Goal: Transaction & Acquisition: Purchase product/service

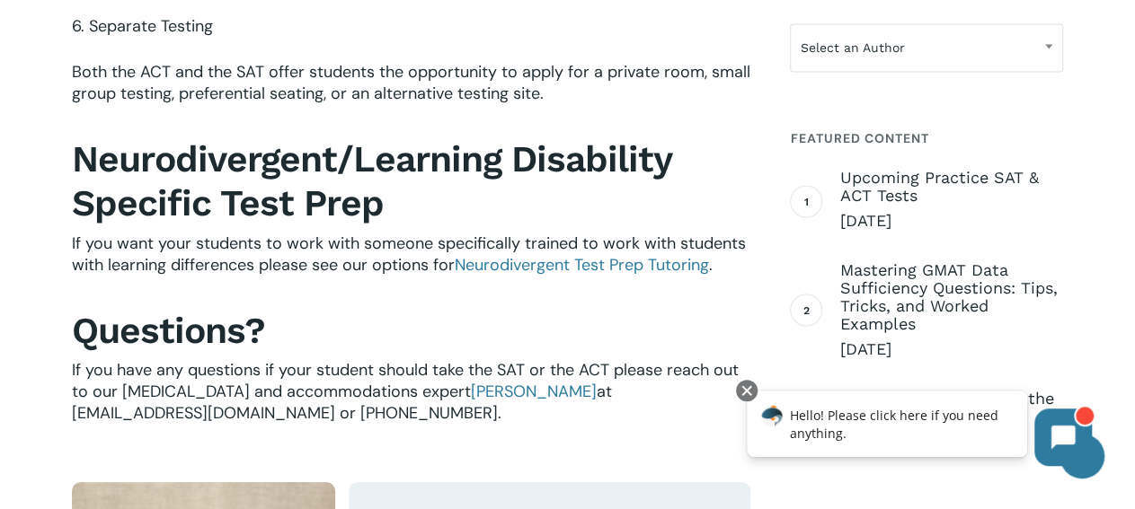
scroll to position [3270, 0]
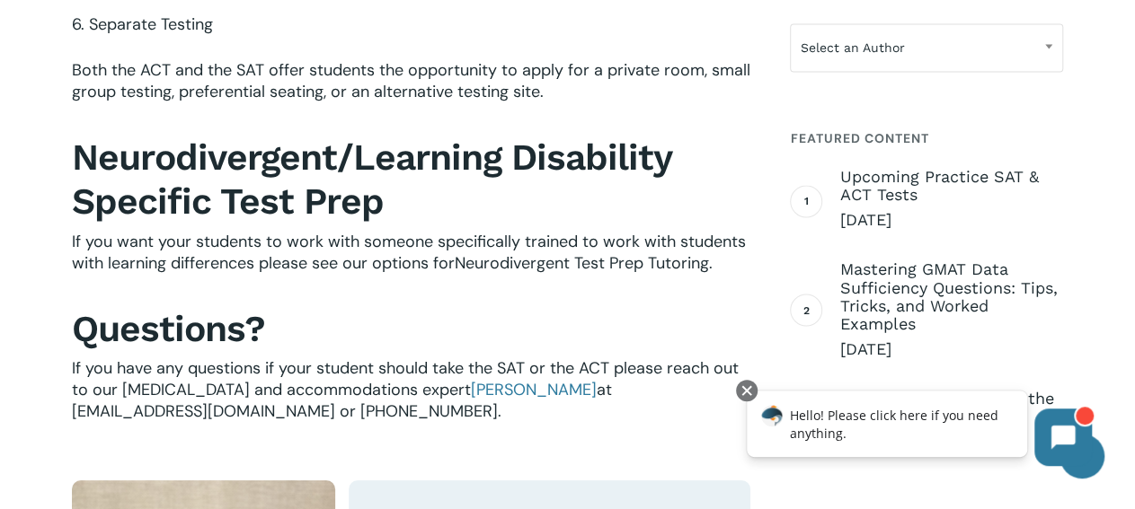
click at [559, 274] on span "Neurodivergent Test Prep Tutoring" at bounding box center [582, 263] width 254 height 22
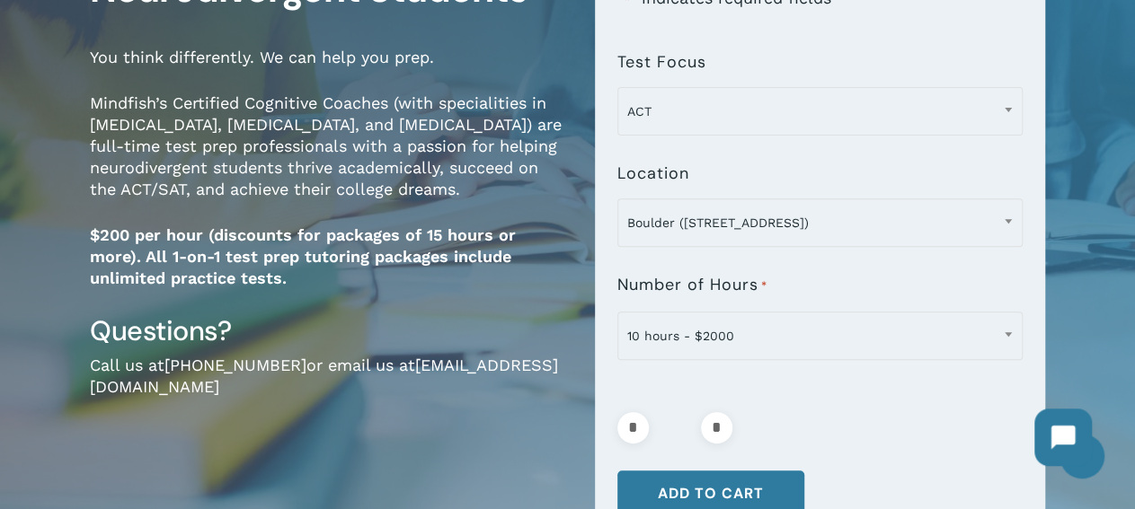
scroll to position [246, 0]
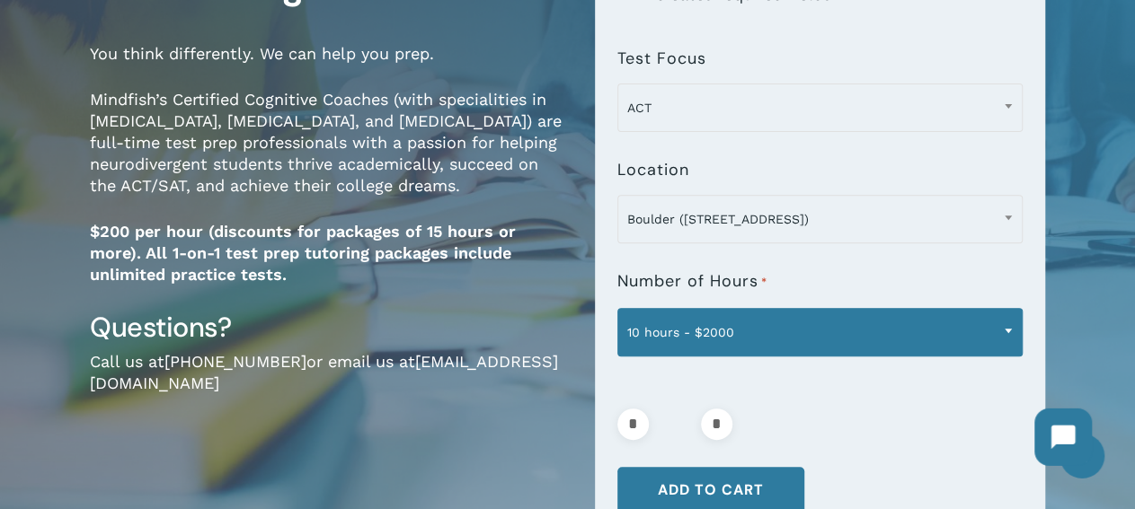
click at [950, 331] on span "10 hours - $2000" at bounding box center [819, 333] width 403 height 38
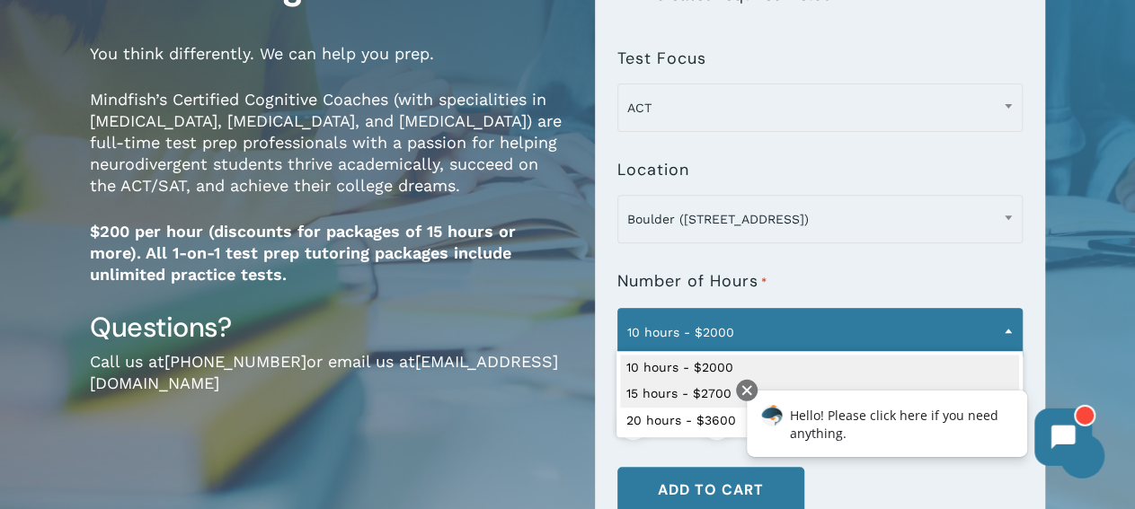
click html "Hello! Please click here if you need anything."
select select "**********"
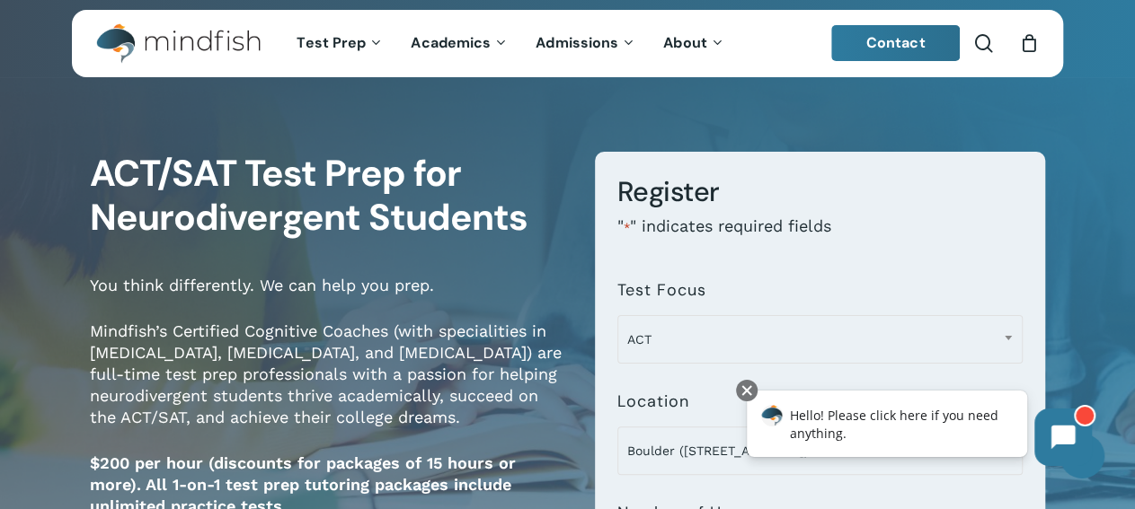
scroll to position [0, 0]
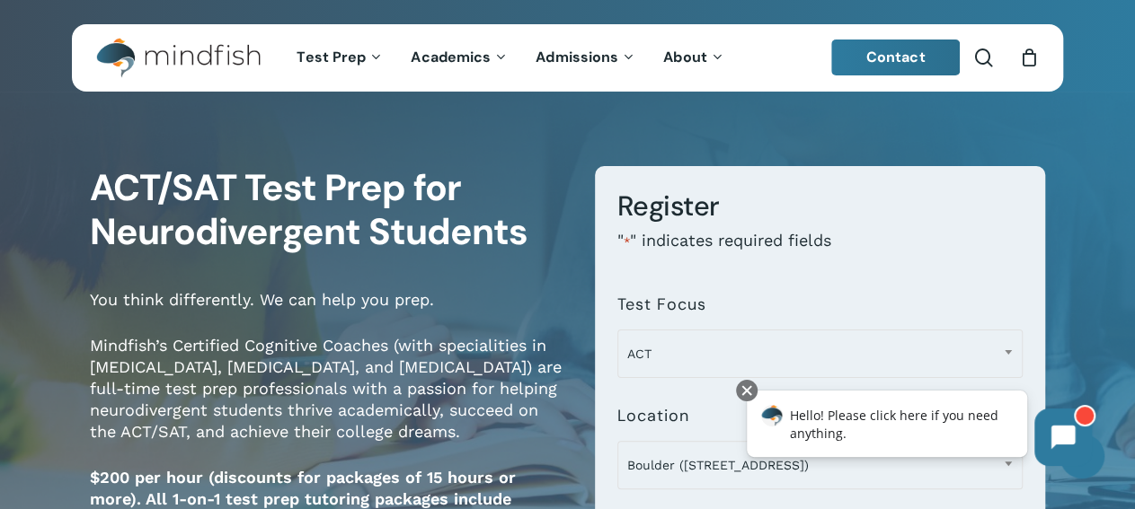
click at [200, 53] on img "Main Menu" at bounding box center [169, 58] width 146 height 40
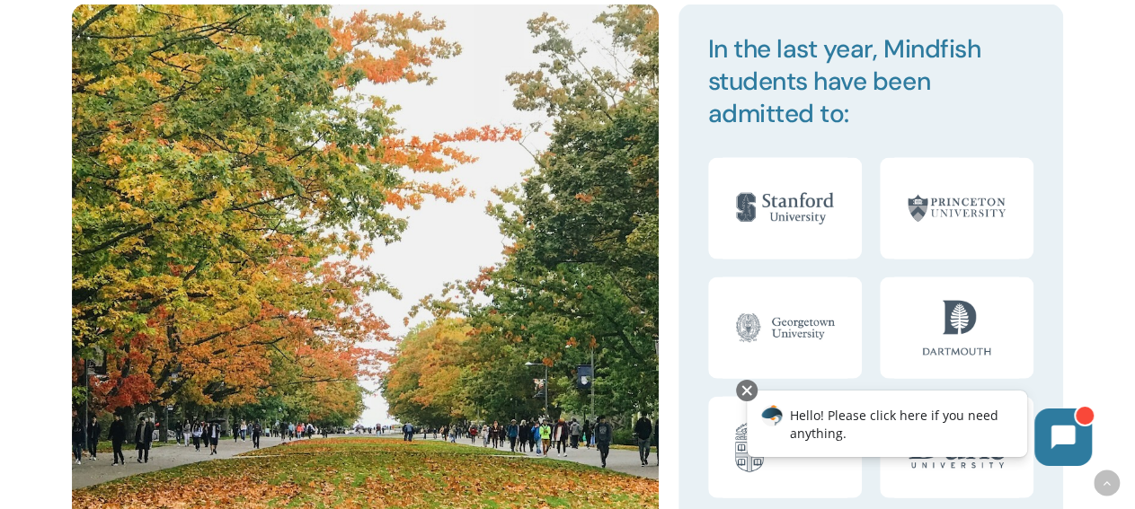
scroll to position [1810, 0]
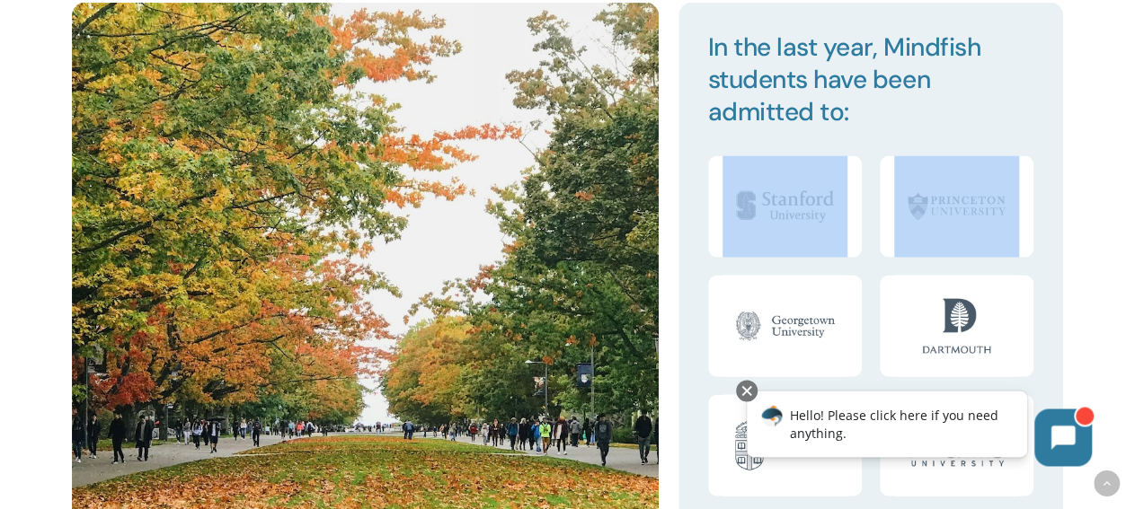
drag, startPoint x: 678, startPoint y: 260, endPoint x: 955, endPoint y: 184, distance: 286.8
click at [955, 184] on div "In the last year, Mindfish students have been admitted to:" at bounding box center [870, 273] width 385 height 542
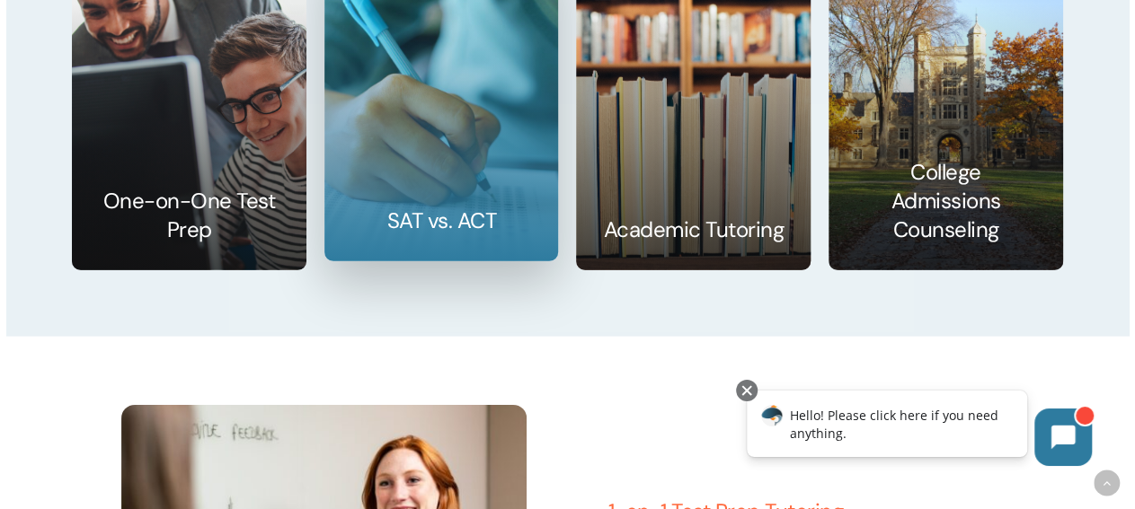
scroll to position [2636, 0]
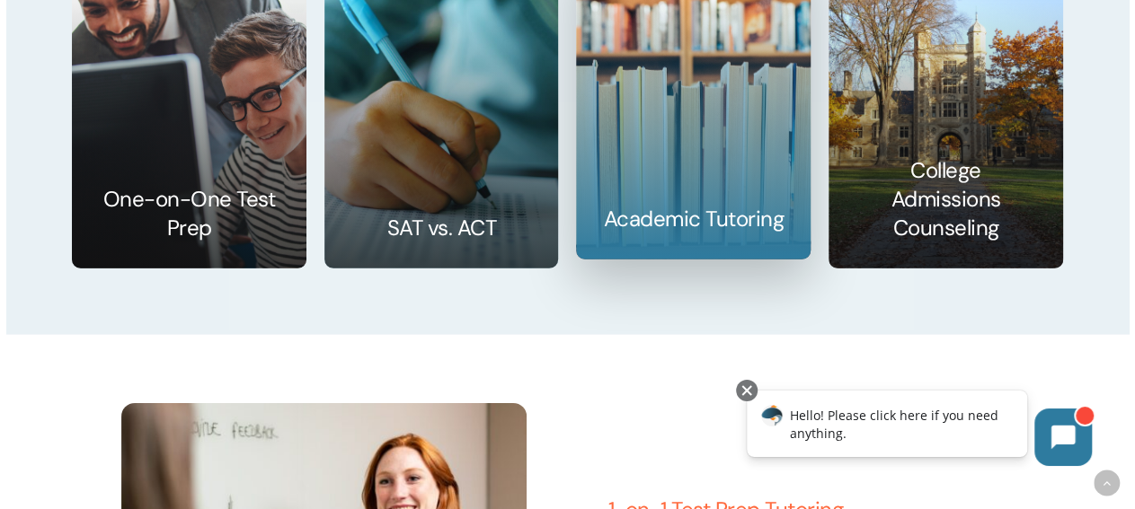
click at [690, 211] on link at bounding box center [693, 102] width 233 height 313
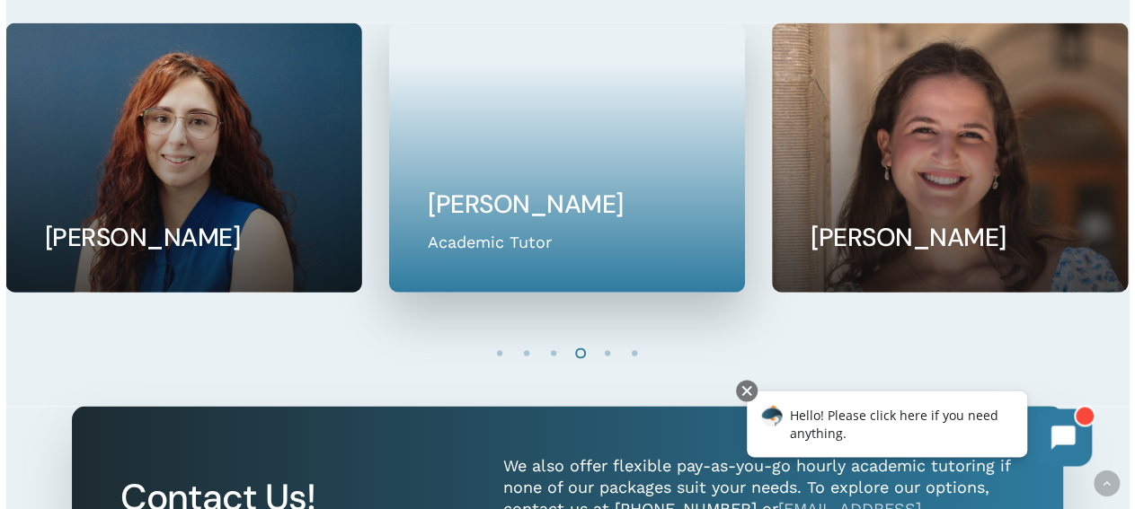
scroll to position [1531, 0]
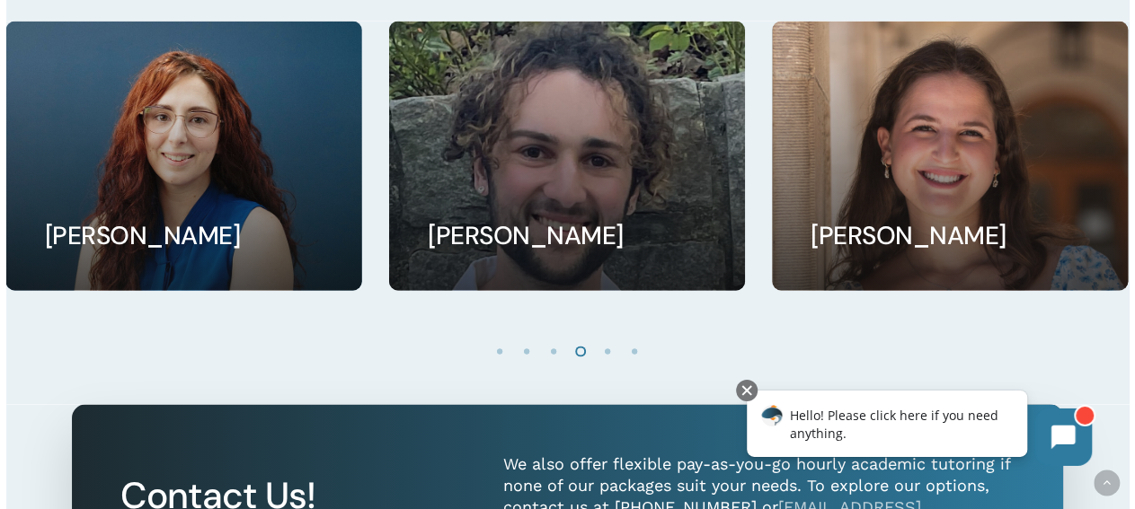
click at [610, 365] on li "Page dot 5" at bounding box center [608, 351] width 27 height 27
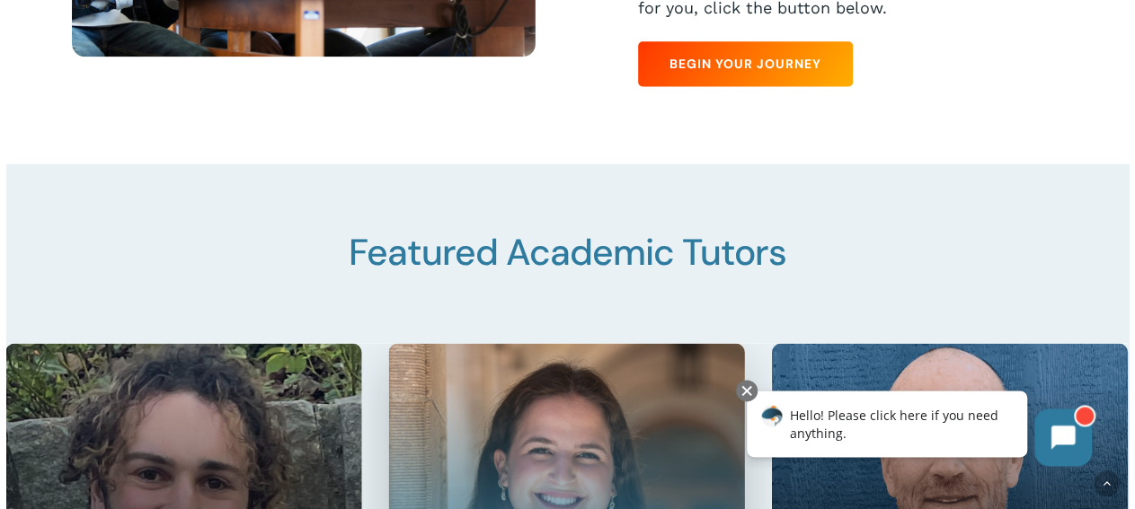
scroll to position [1202, 0]
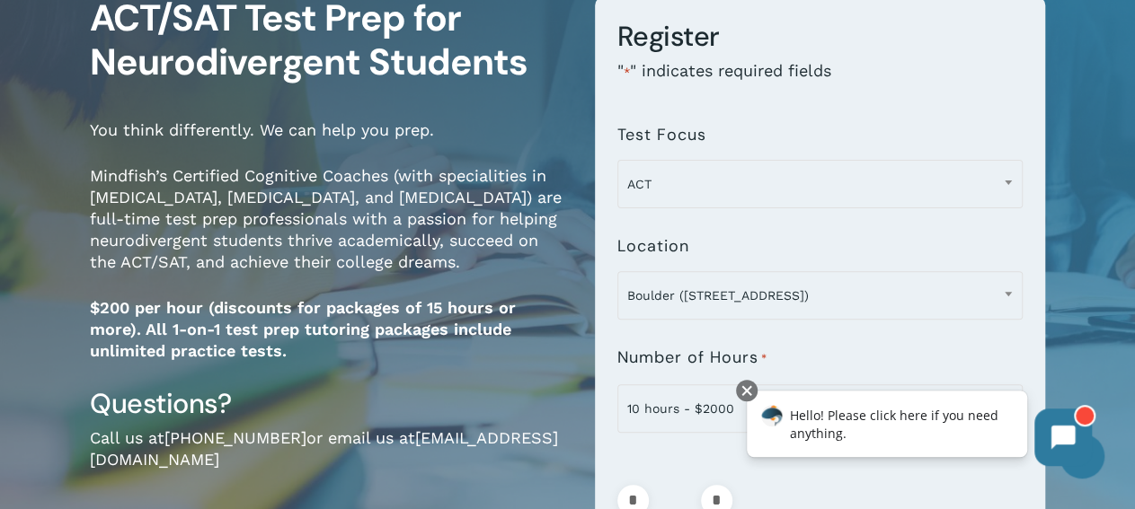
scroll to position [167, 0]
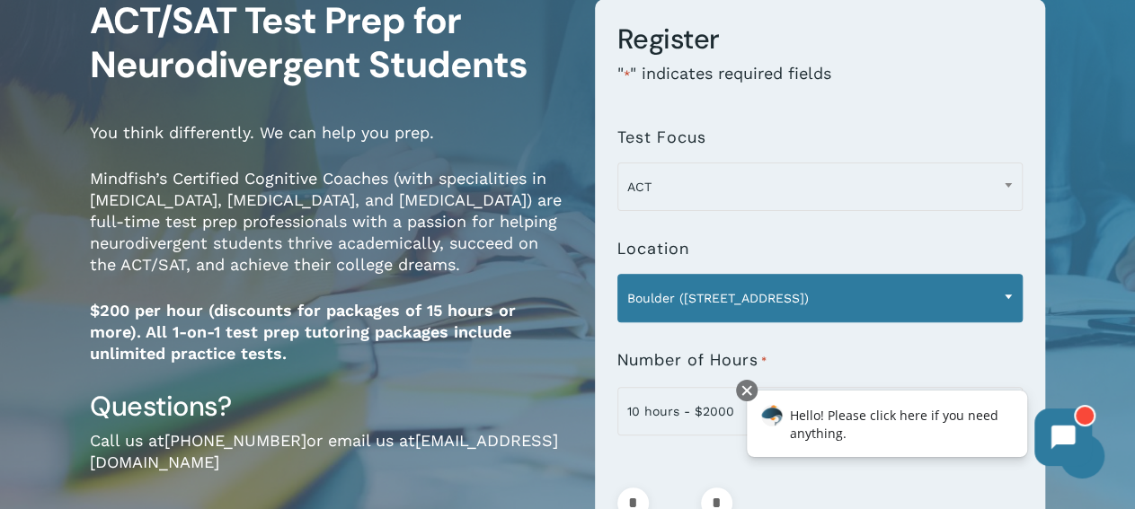
click at [732, 301] on span "Boulder ([STREET_ADDRESS])" at bounding box center [819, 298] width 403 height 38
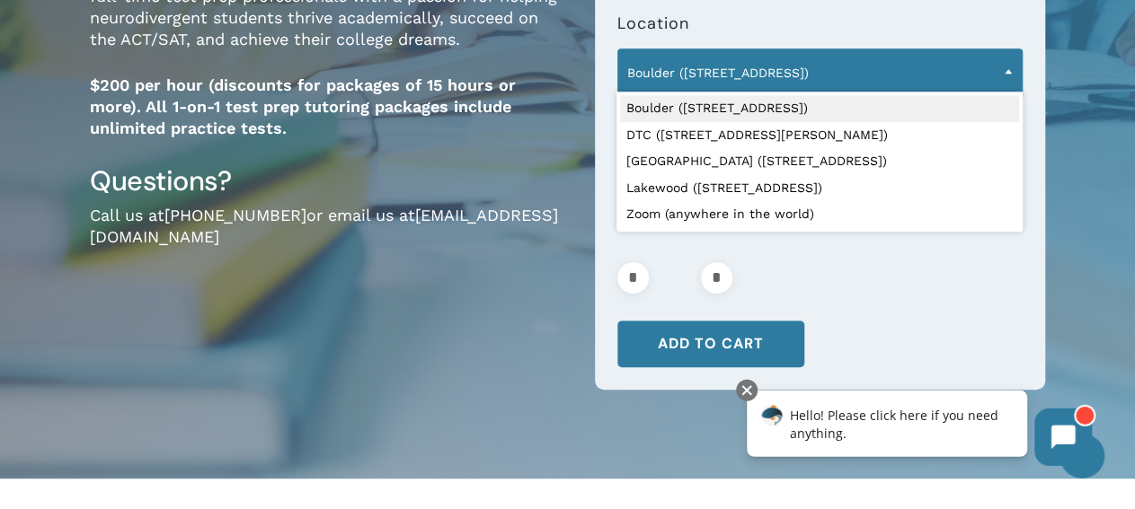
scroll to position [420, 0]
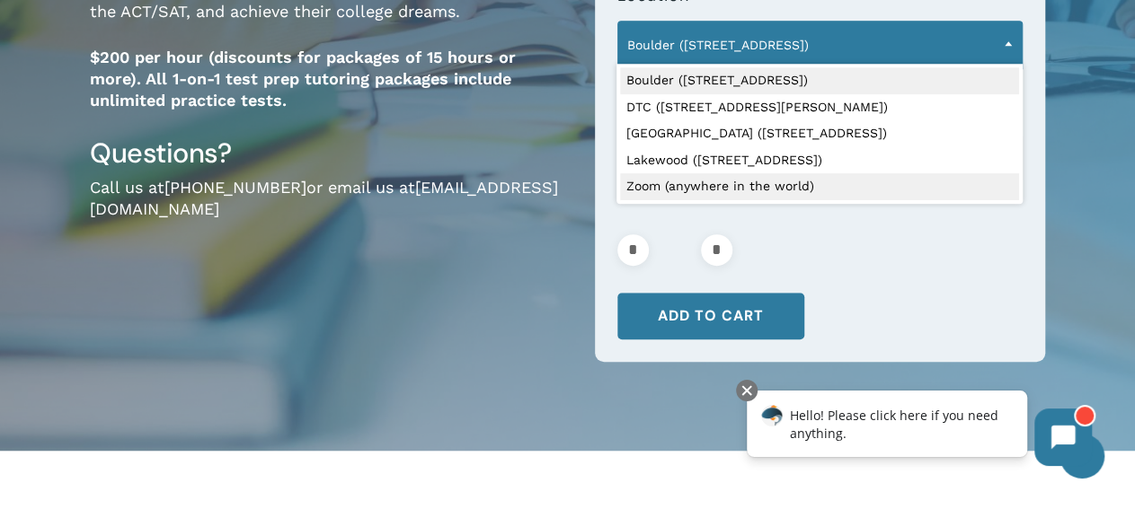
select select "**********"
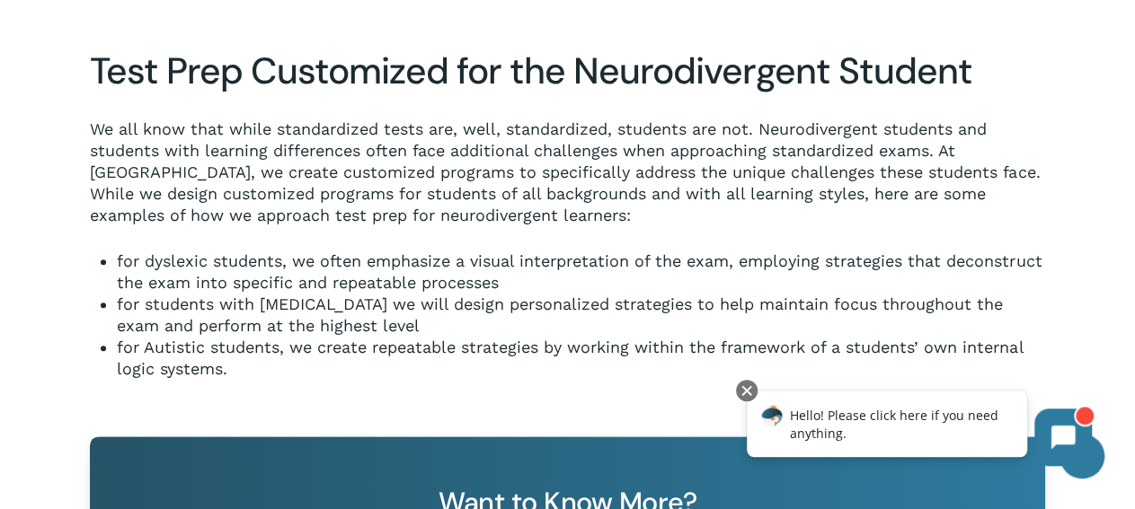
scroll to position [930, 0]
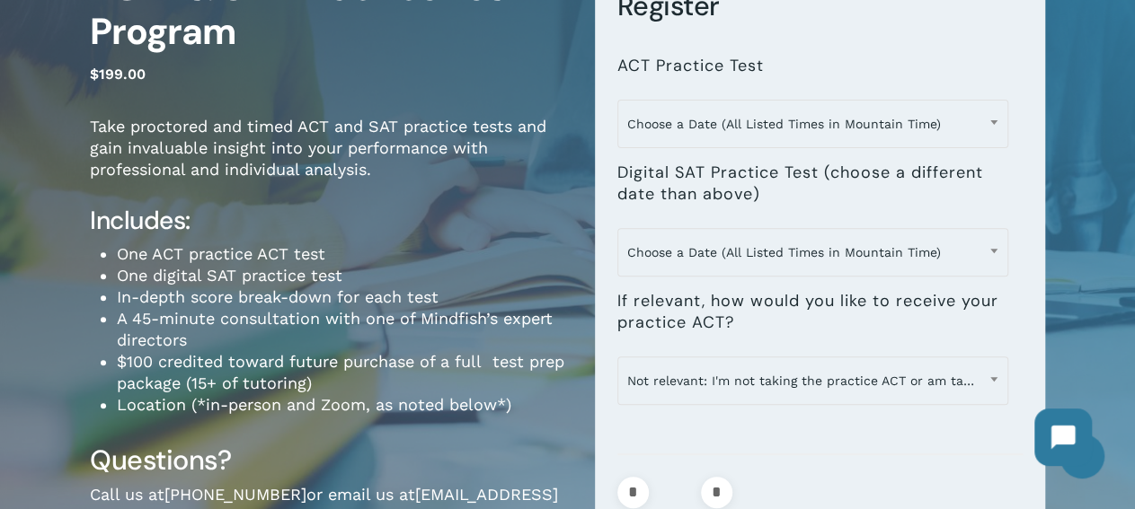
scroll to position [201, 0]
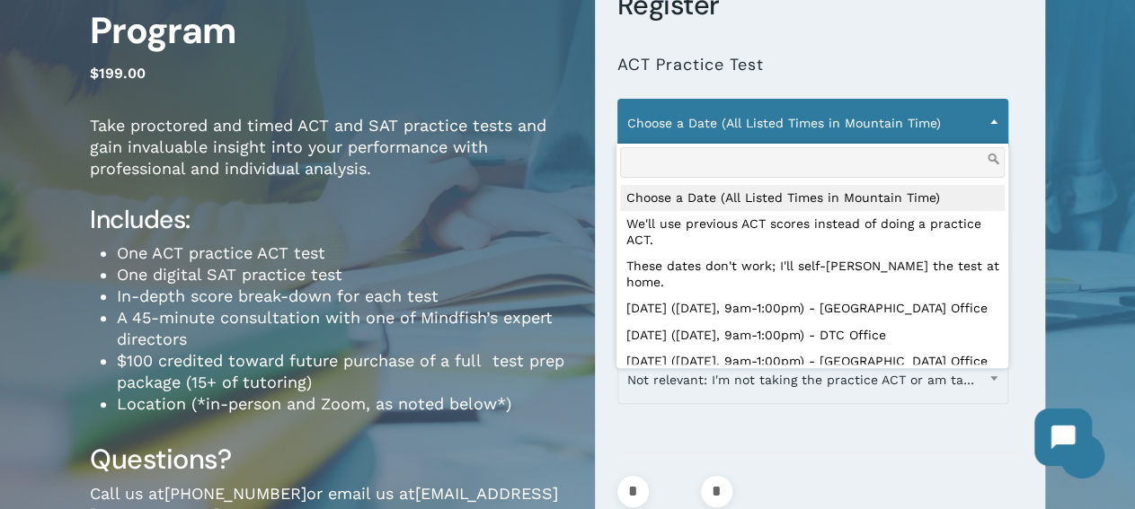
click at [672, 121] on span "Choose a Date (All Listed Times in Mountain Time)" at bounding box center [812, 123] width 389 height 38
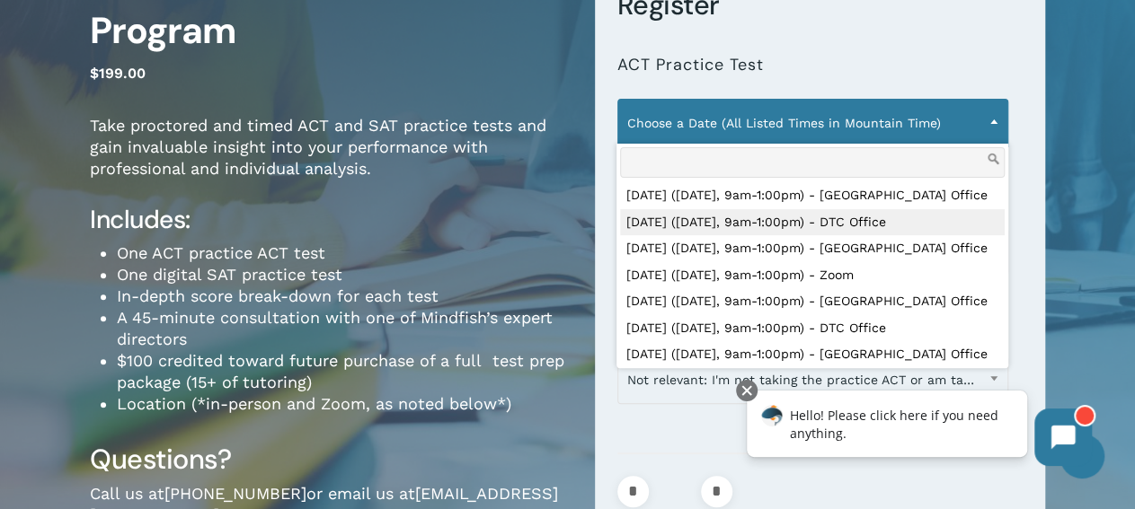
scroll to position [220, 0]
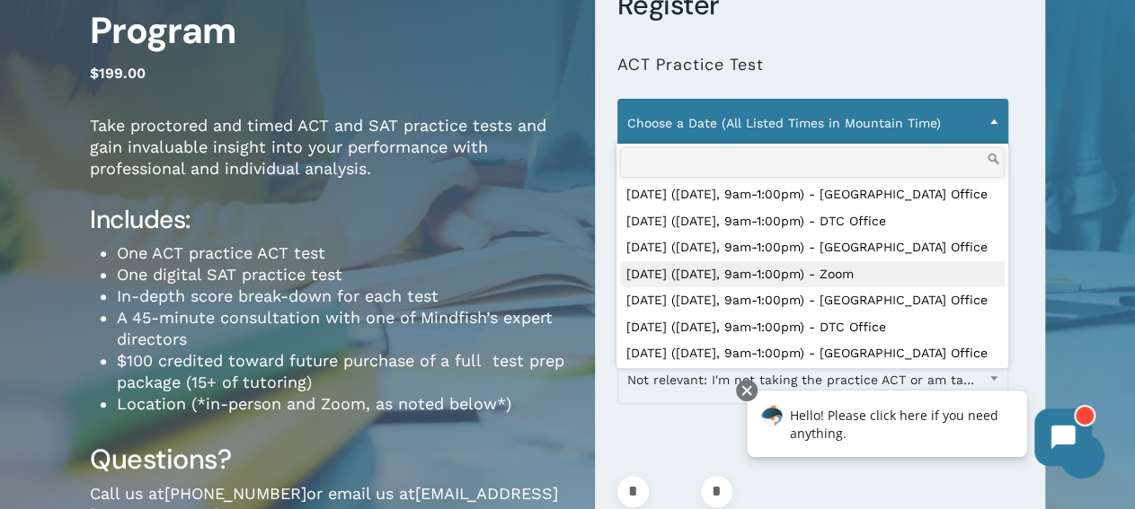
select select "**********"
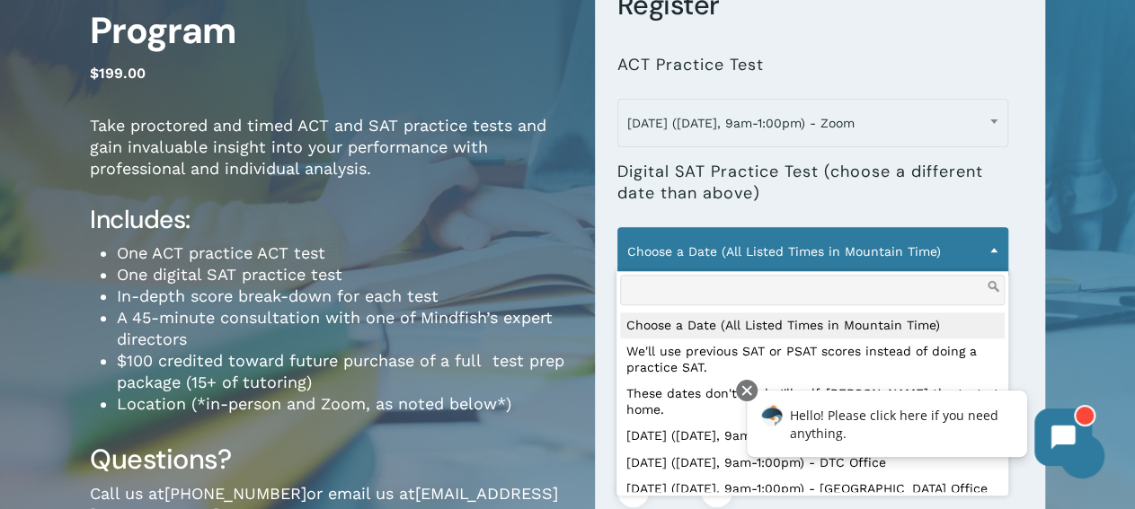
click at [701, 247] on span "Choose a Date (All Listed Times in Mountain Time)" at bounding box center [812, 252] width 389 height 38
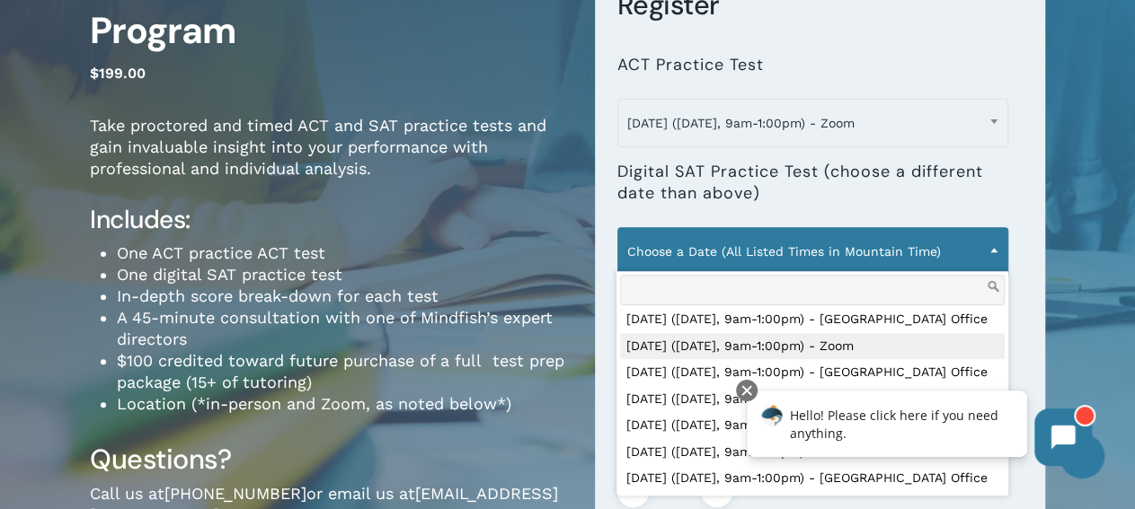
scroll to position [172, 0]
click at [986, 195] on label "Digital SAT Practice Test (choose a different date than above)" at bounding box center [812, 183] width 391 height 42
click at [617, 226] on select "**********" at bounding box center [616, 226] width 1 height 1
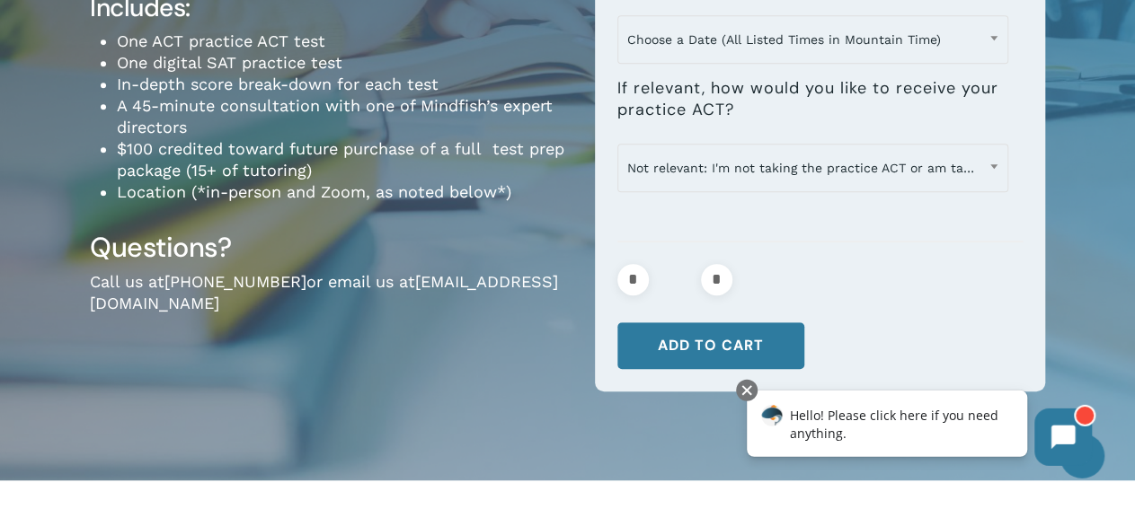
scroll to position [417, 0]
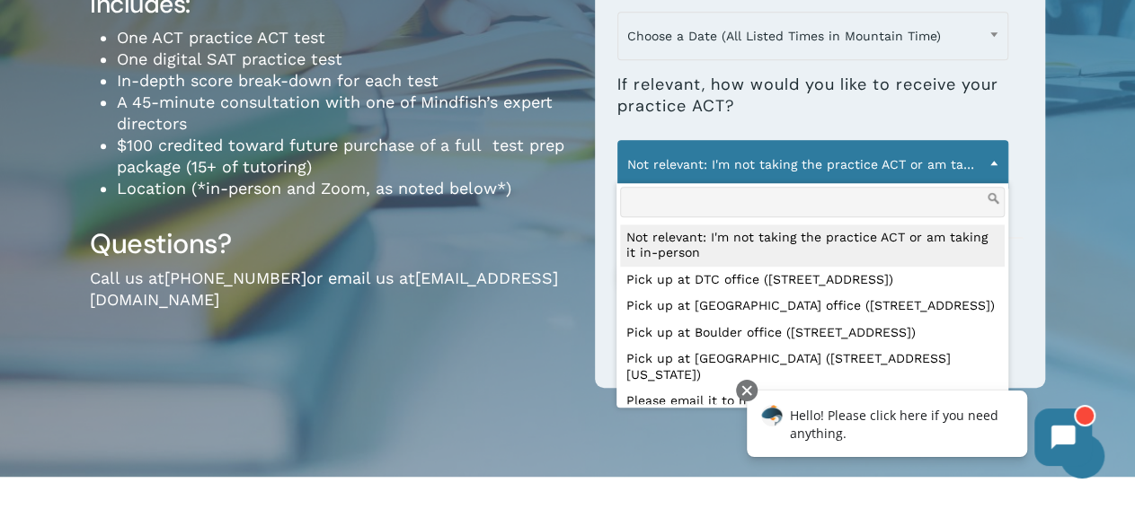
click at [821, 165] on span "Not relevant: I'm not taking the practice ACT or am taking it in-person" at bounding box center [812, 165] width 389 height 38
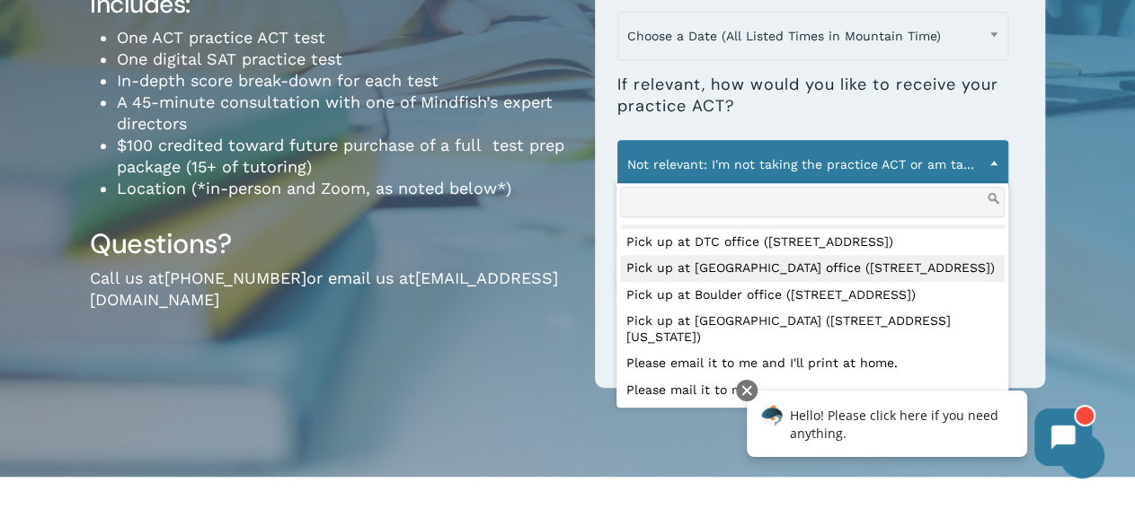
scroll to position [86, 0]
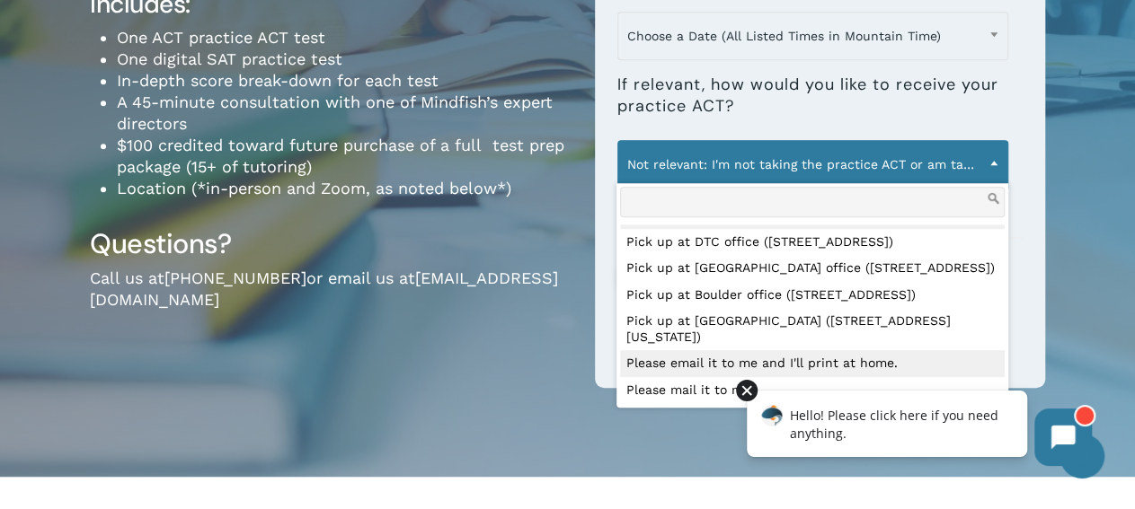
click at [747, 394] on div at bounding box center [747, 391] width 22 height 22
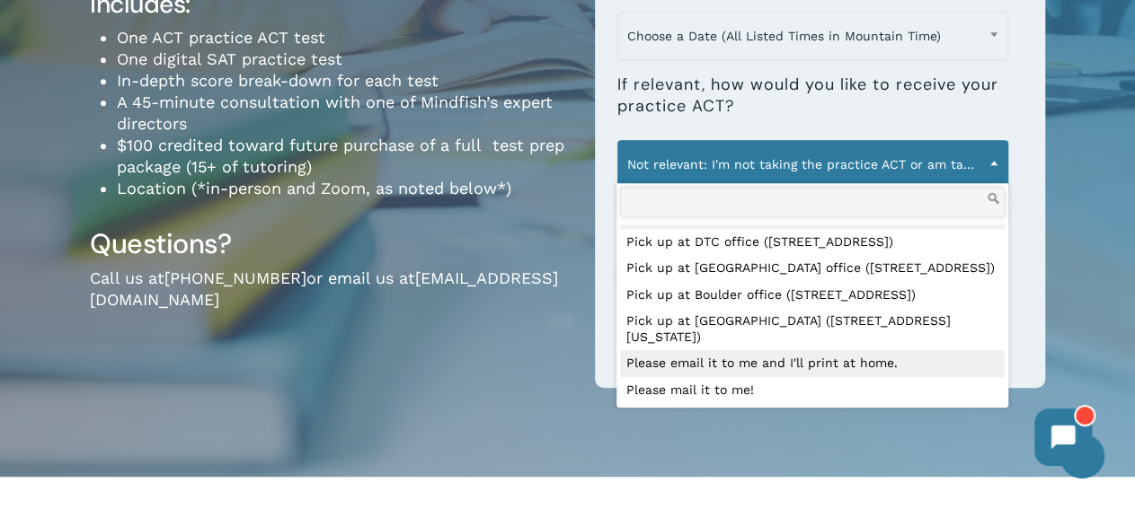
select select "**********"
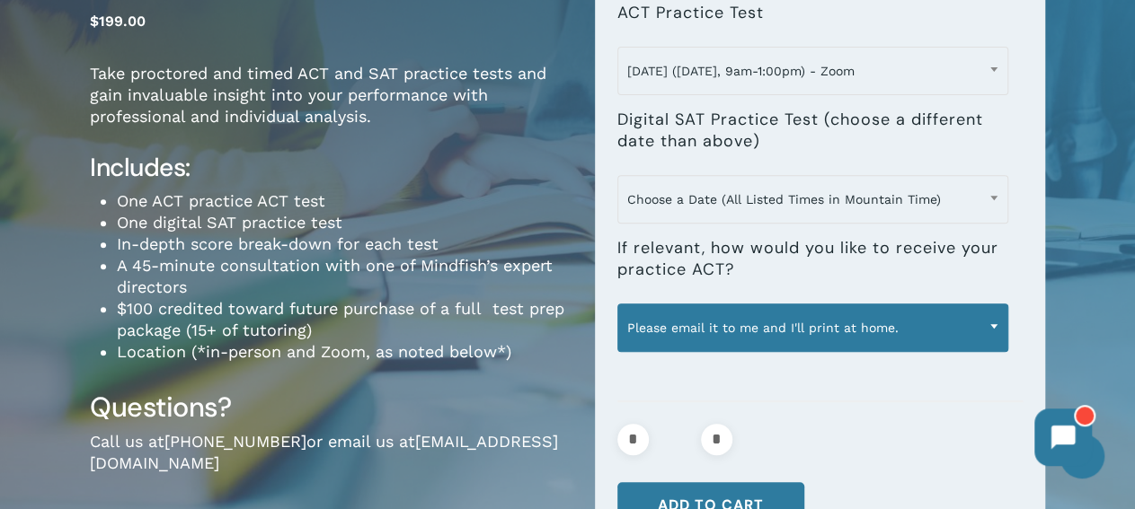
scroll to position [252, 0]
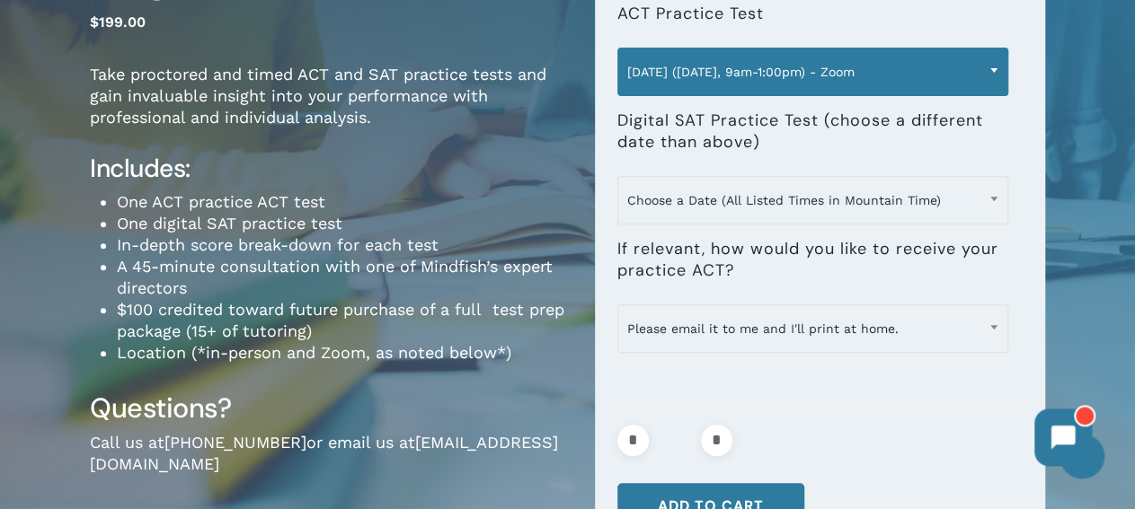
click at [914, 77] on span "[DATE] ([DATE], 9am-1:00pm) - Zoom" at bounding box center [812, 72] width 389 height 38
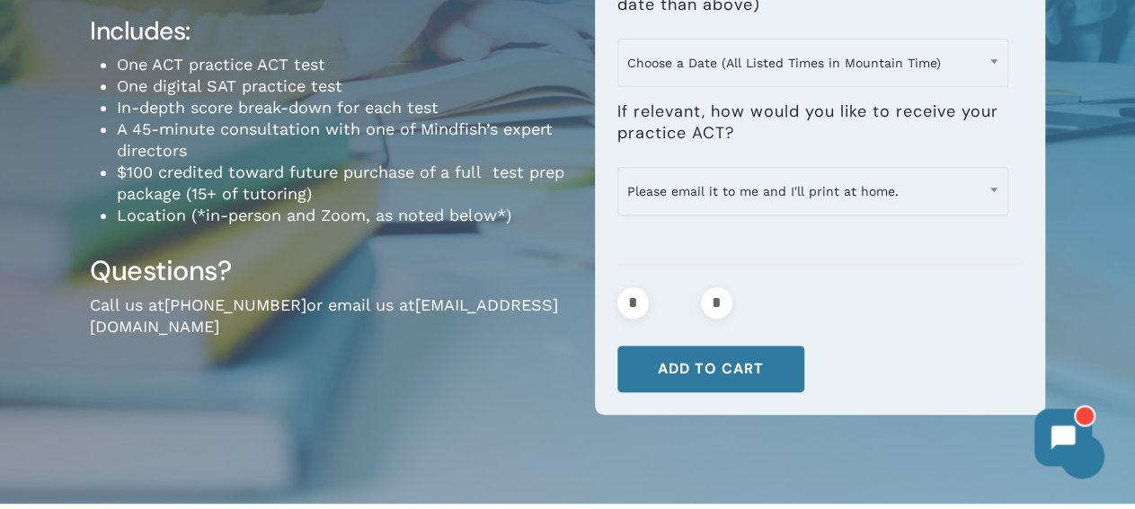
scroll to position [456, 0]
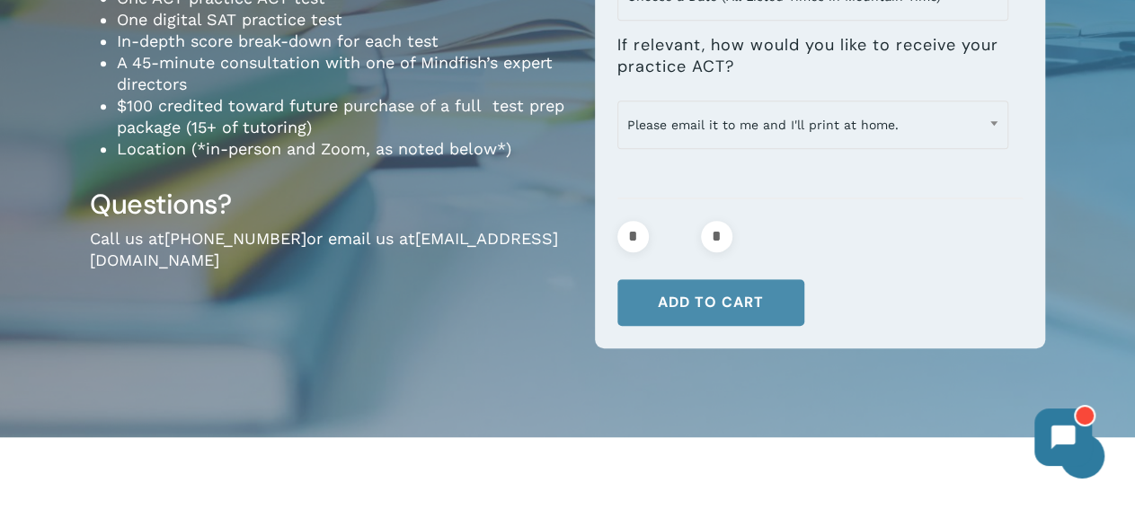
click at [738, 287] on button "Add to cart" at bounding box center [710, 302] width 187 height 47
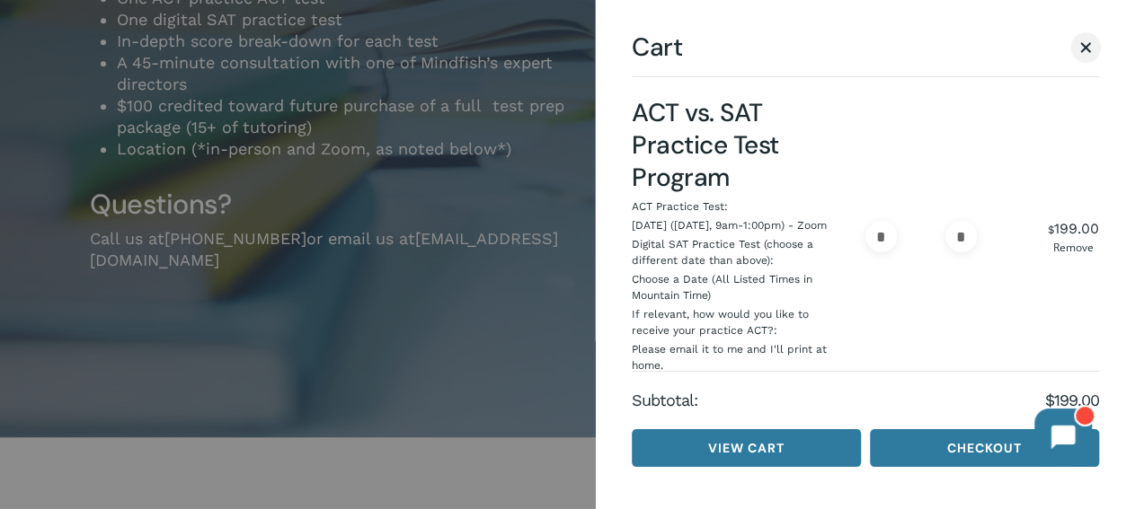
scroll to position [40, 0]
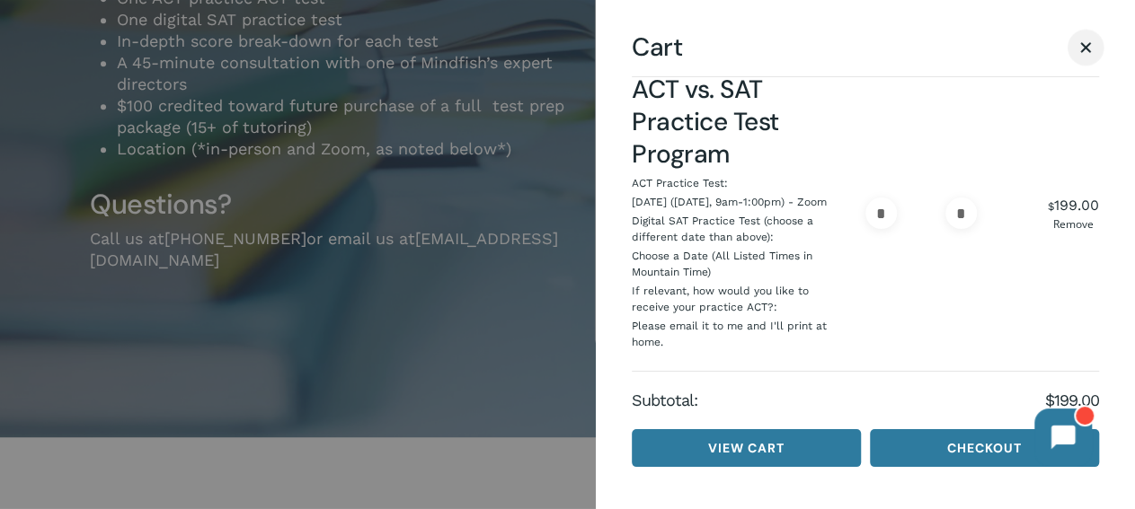
click at [1082, 53] on span "Cart" at bounding box center [1085, 46] width 18 height 13
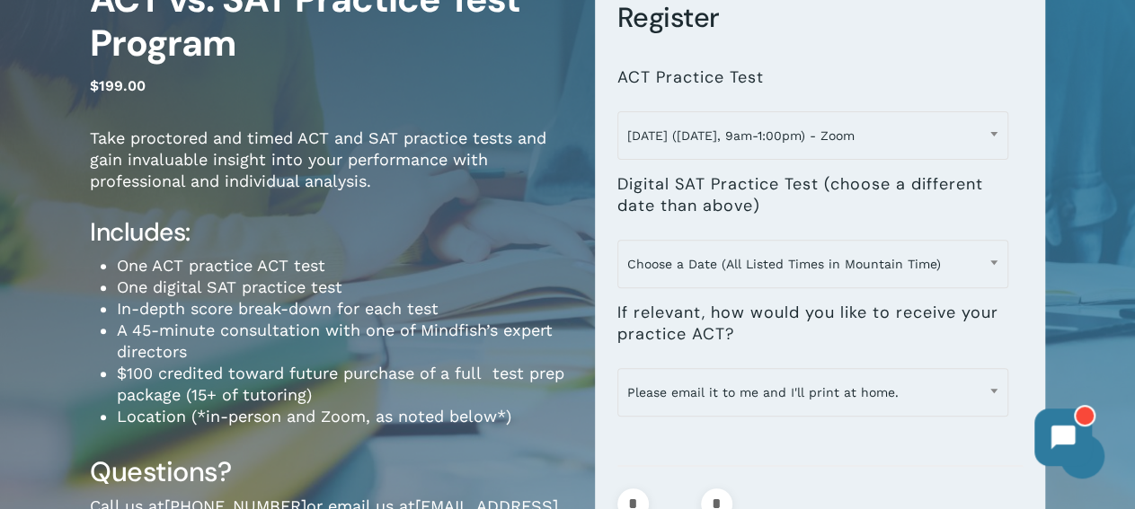
scroll to position [0, 0]
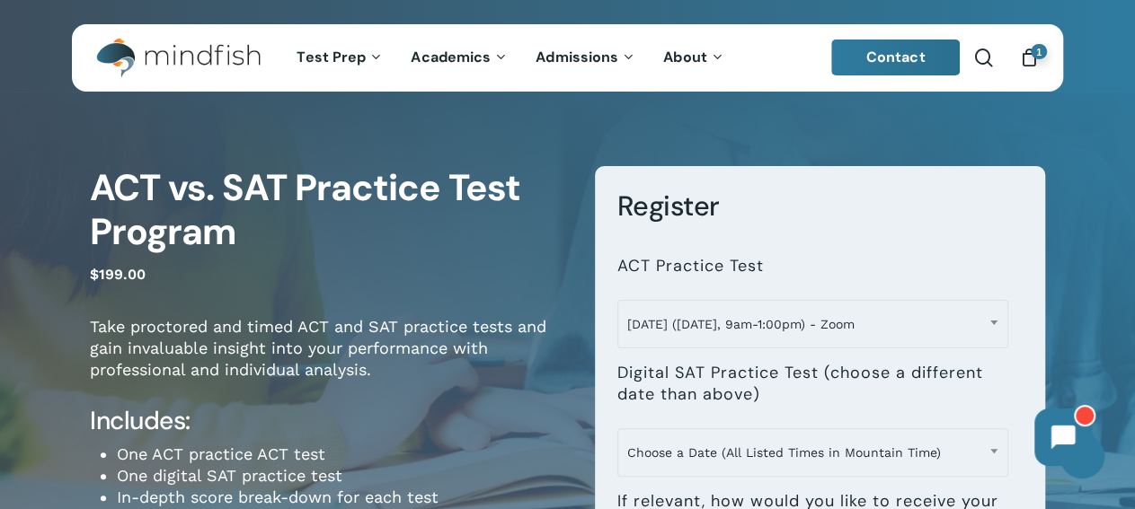
click at [418, 295] on p "$ 199.00" at bounding box center [329, 284] width 478 height 46
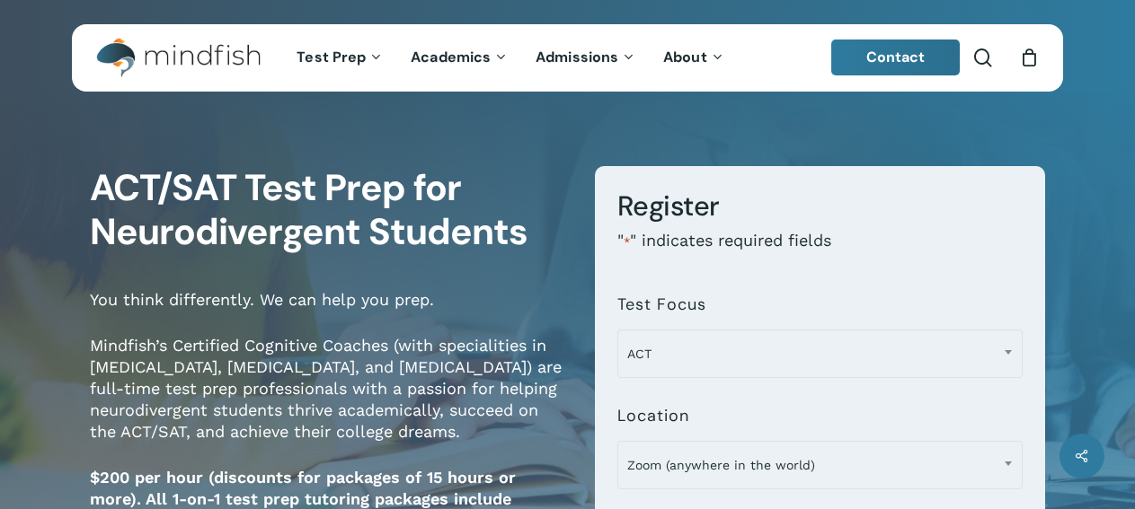
select select "**********"
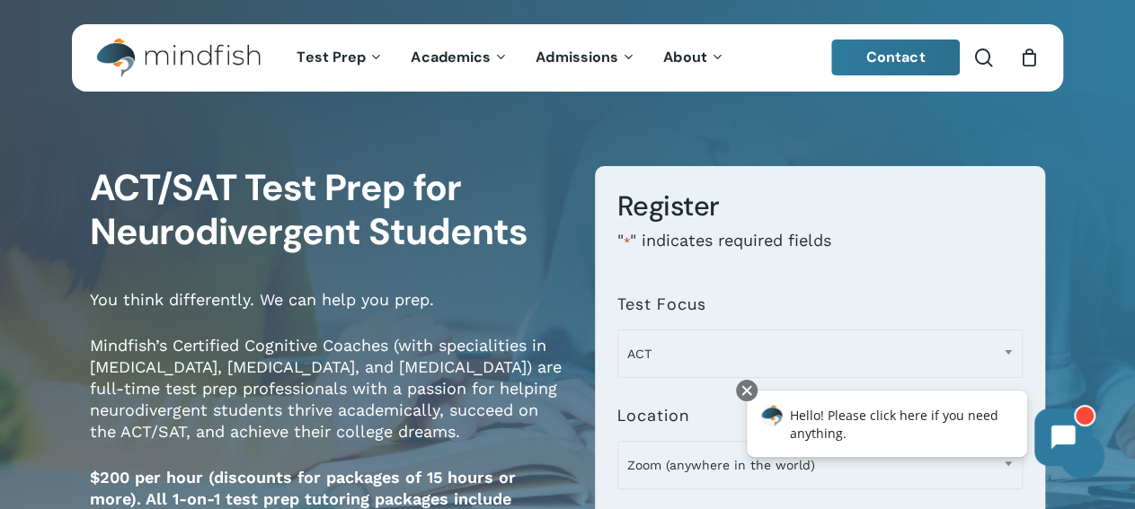
click at [190, 64] on img "Main Menu" at bounding box center [169, 58] width 146 height 40
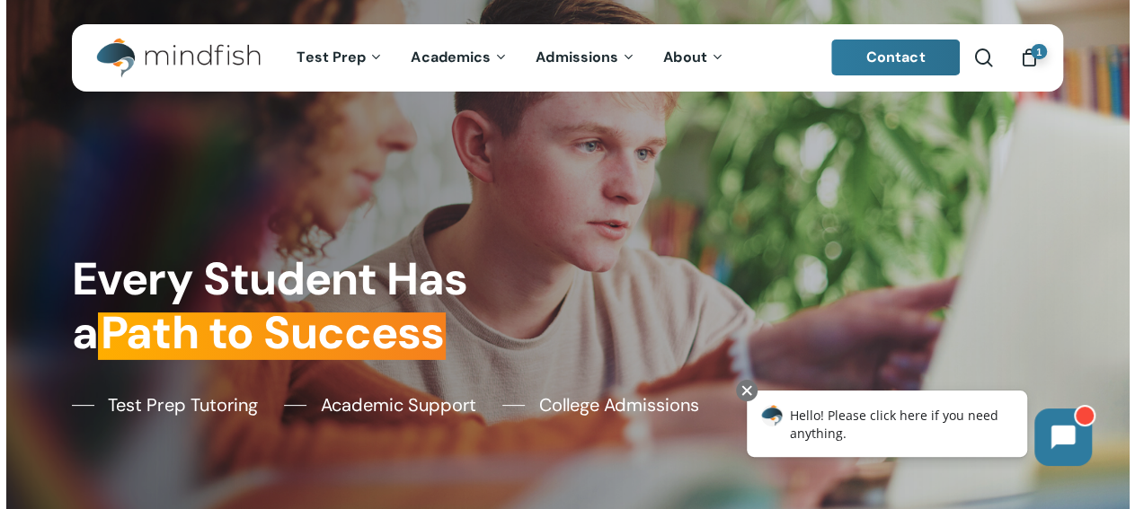
click at [261, 199] on div "Every Student Has a Path to Success Test Prep Tutoring Academic Support College…" at bounding box center [567, 254] width 1011 height 509
